Goal: Browse casually: Explore the website without a specific task or goal

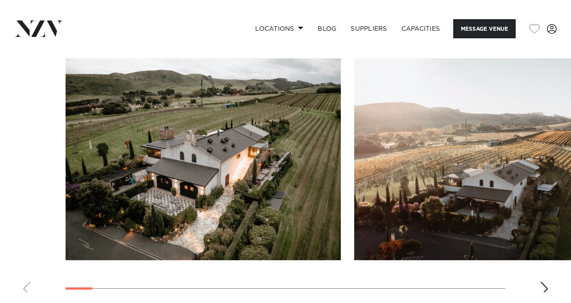
scroll to position [971, 0]
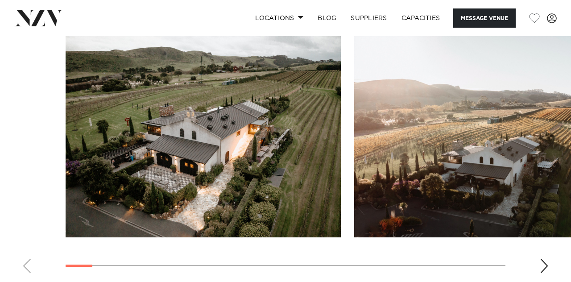
click at [545, 272] on div "Next slide" at bounding box center [544, 266] width 9 height 14
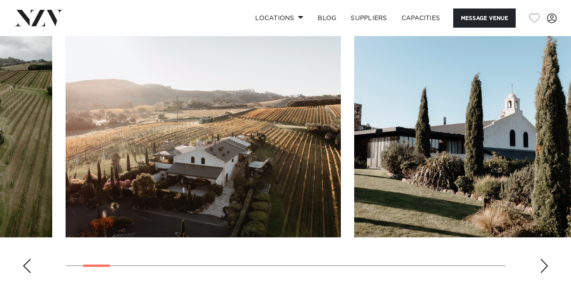
click at [545, 267] on div "Next slide" at bounding box center [544, 266] width 9 height 14
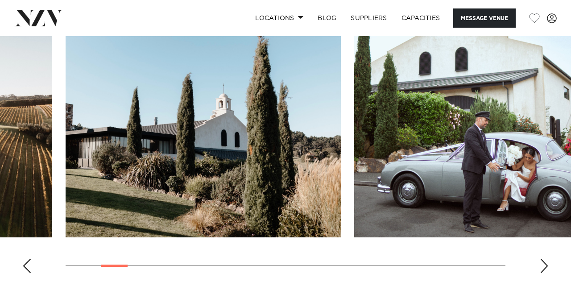
click at [547, 267] on div "Next slide" at bounding box center [544, 266] width 9 height 14
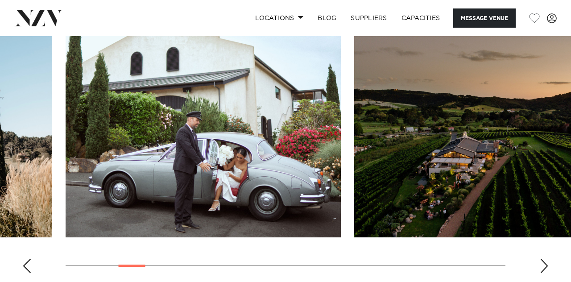
click at [547, 259] on div "Next slide" at bounding box center [544, 266] width 9 height 14
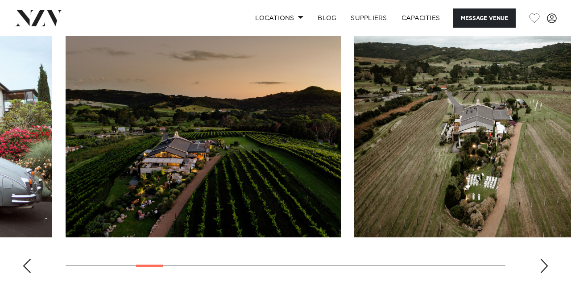
click at [542, 264] on div "Next slide" at bounding box center [544, 266] width 9 height 14
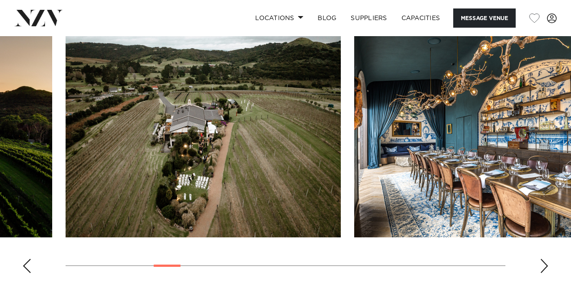
click at [548, 266] on div "Next slide" at bounding box center [544, 266] width 9 height 14
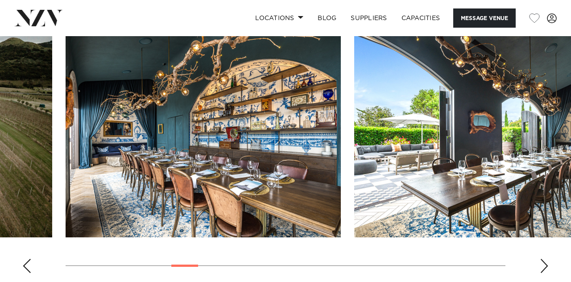
click at [546, 268] on div "Next slide" at bounding box center [544, 266] width 9 height 14
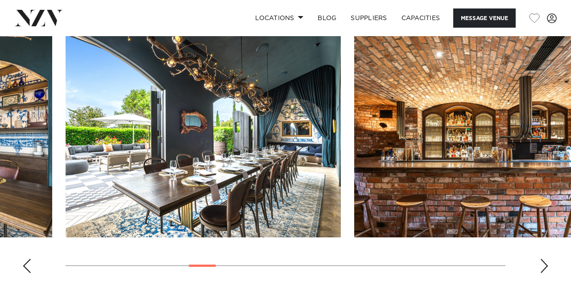
click at [540, 267] on div "Next slide" at bounding box center [544, 266] width 9 height 14
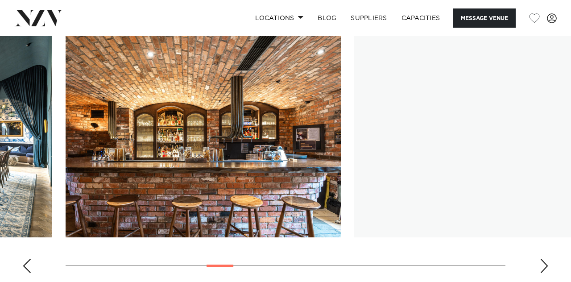
click at [540, 265] on div "Next slide" at bounding box center [544, 266] width 9 height 14
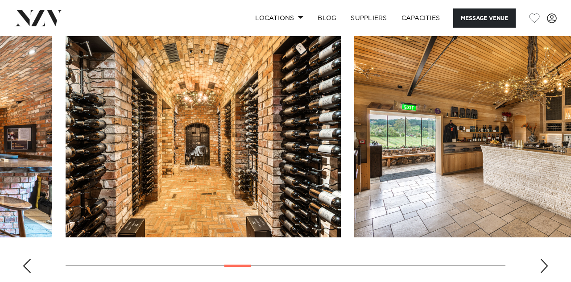
click at [547, 268] on div "Next slide" at bounding box center [544, 266] width 9 height 14
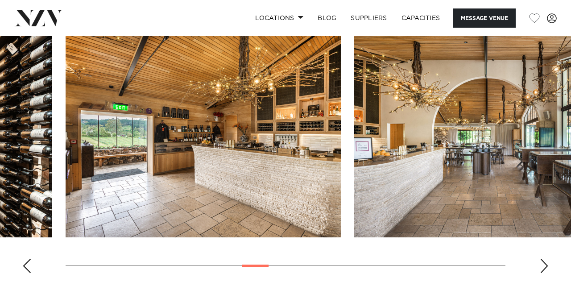
click at [542, 269] on div "Next slide" at bounding box center [544, 266] width 9 height 14
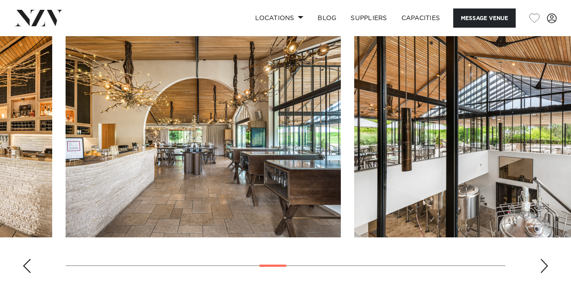
click at [541, 268] on div "Next slide" at bounding box center [544, 266] width 9 height 14
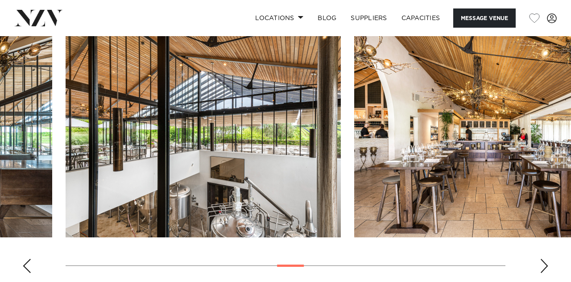
click at [541, 263] on div "Next slide" at bounding box center [544, 266] width 9 height 14
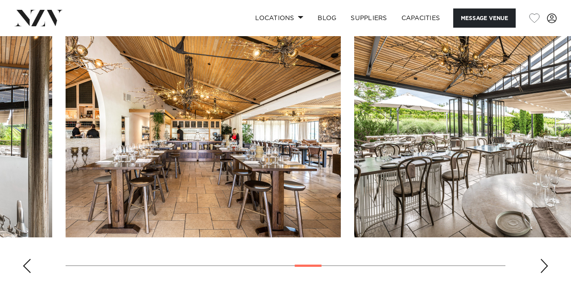
click at [541, 268] on div "Next slide" at bounding box center [544, 266] width 9 height 14
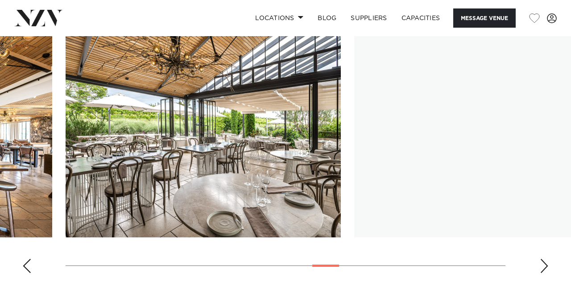
click at [544, 268] on div "Next slide" at bounding box center [544, 266] width 9 height 14
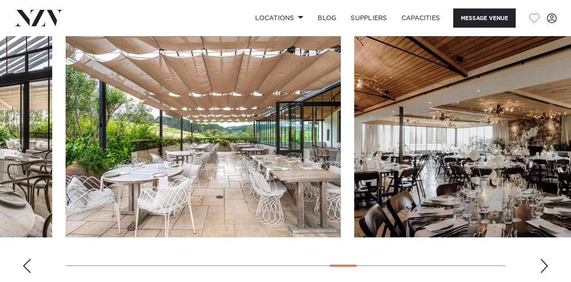
click at [541, 270] on div "Next slide" at bounding box center [544, 266] width 9 height 14
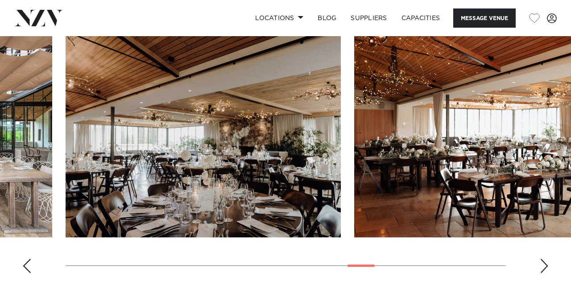
click at [541, 269] on div "Next slide" at bounding box center [544, 266] width 9 height 14
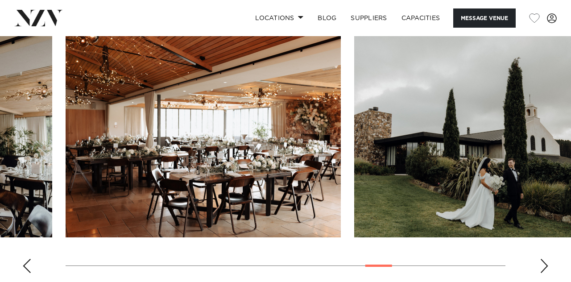
click at [542, 270] on div "Next slide" at bounding box center [544, 266] width 9 height 14
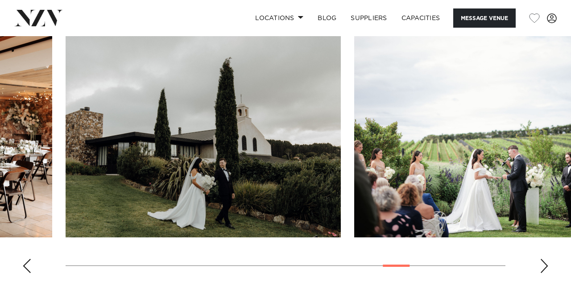
click at [543, 271] on div "Next slide" at bounding box center [544, 266] width 9 height 14
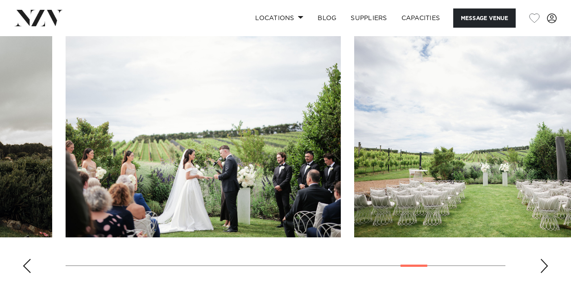
click at [541, 268] on div "Next slide" at bounding box center [544, 266] width 9 height 14
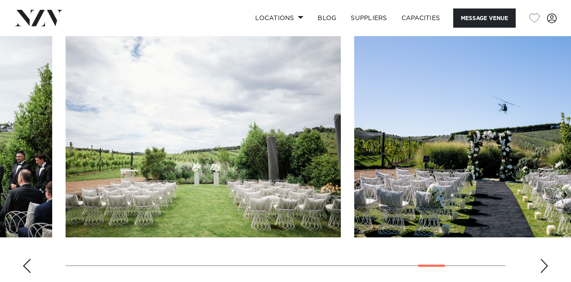
click at [544, 272] on div "Next slide" at bounding box center [544, 266] width 9 height 14
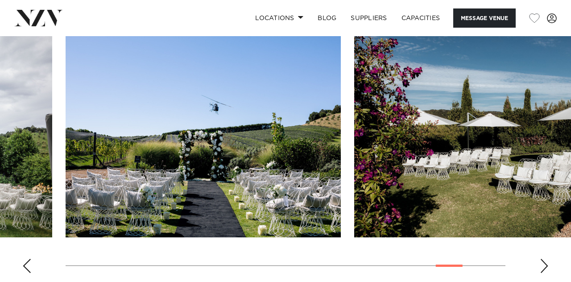
click at [540, 272] on div "Next slide" at bounding box center [544, 266] width 9 height 14
